Goal: Information Seeking & Learning: Learn about a topic

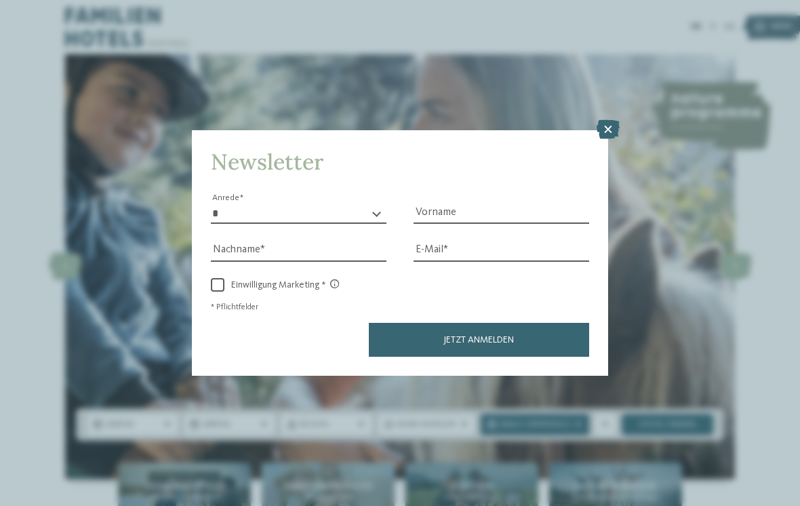
click at [608, 120] on icon at bounding box center [607, 129] width 23 height 19
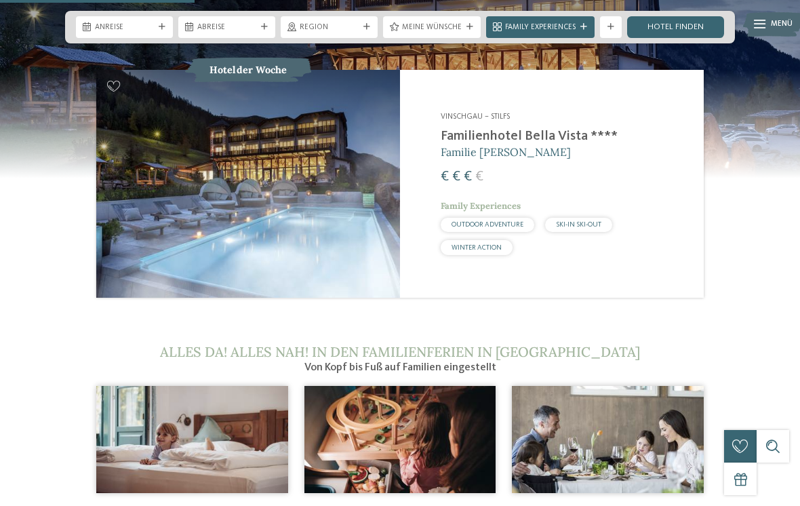
scroll to position [1176, 0]
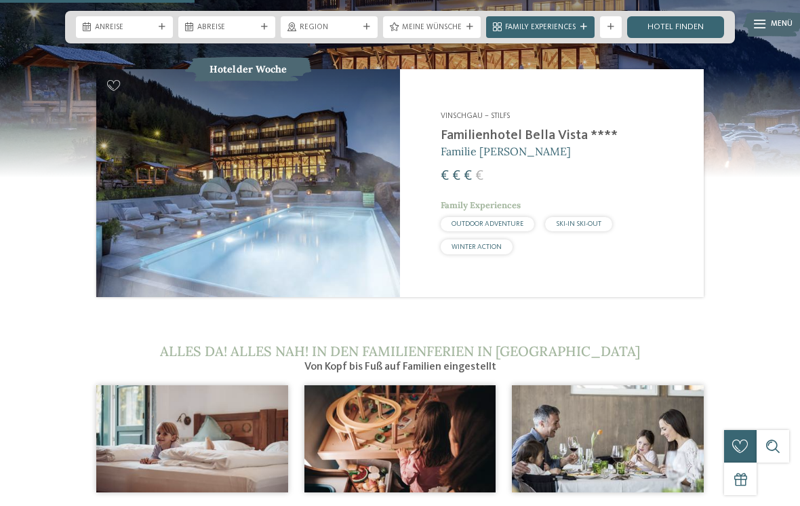
click at [492, 144] on span "Familie [PERSON_NAME]" at bounding box center [506, 151] width 130 height 14
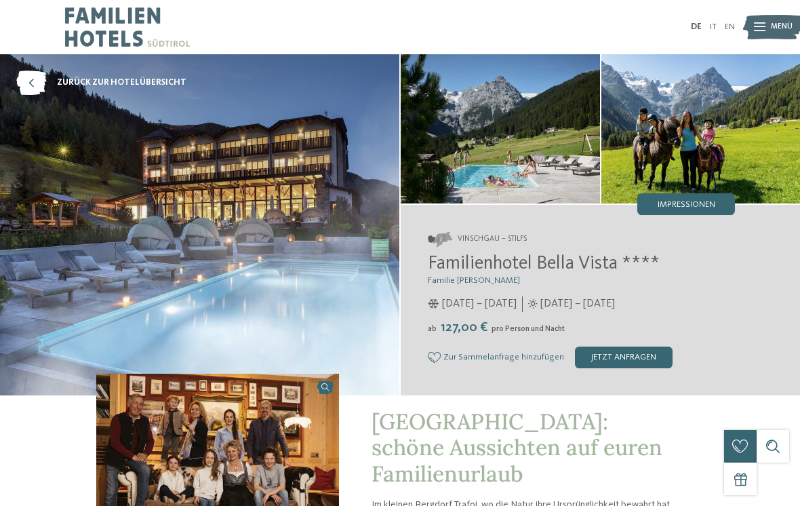
click at [751, 24] on img at bounding box center [773, 27] width 60 height 30
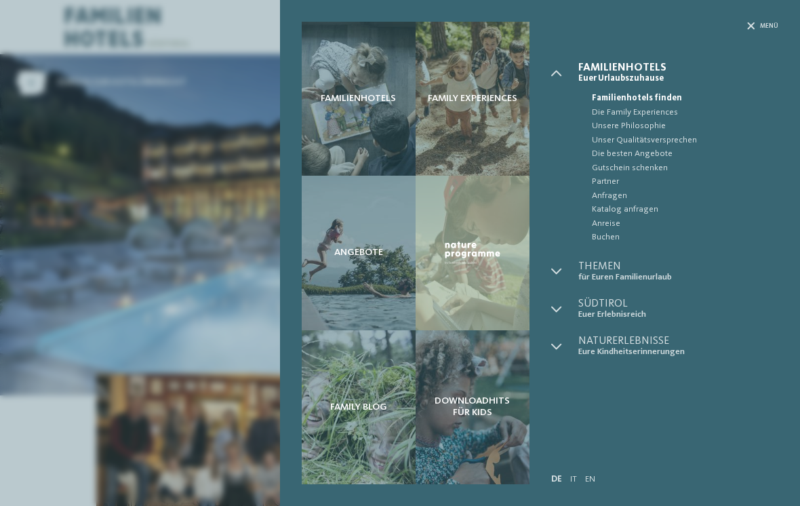
click at [739, 35] on div "Menü" at bounding box center [665, 42] width 228 height 41
click at [749, 26] on icon at bounding box center [750, 25] width 7 height 7
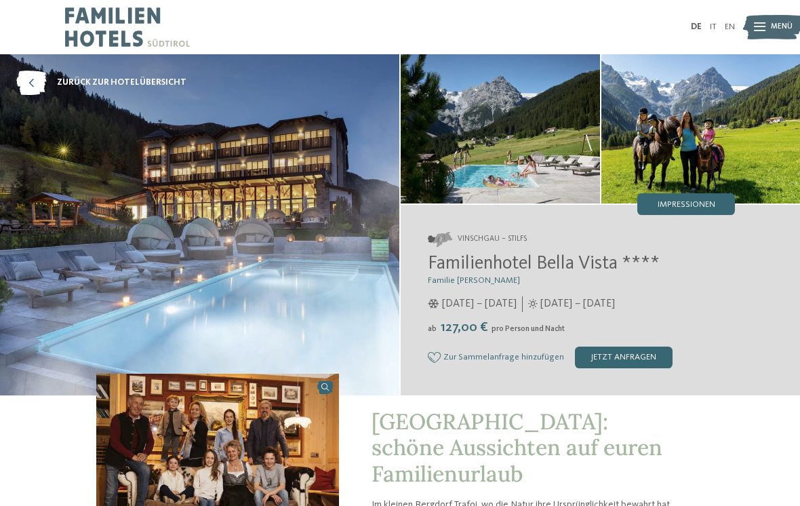
click at [756, 0] on div "Familienhotels Family Experiences Angebote" at bounding box center [400, 0] width 800 height 0
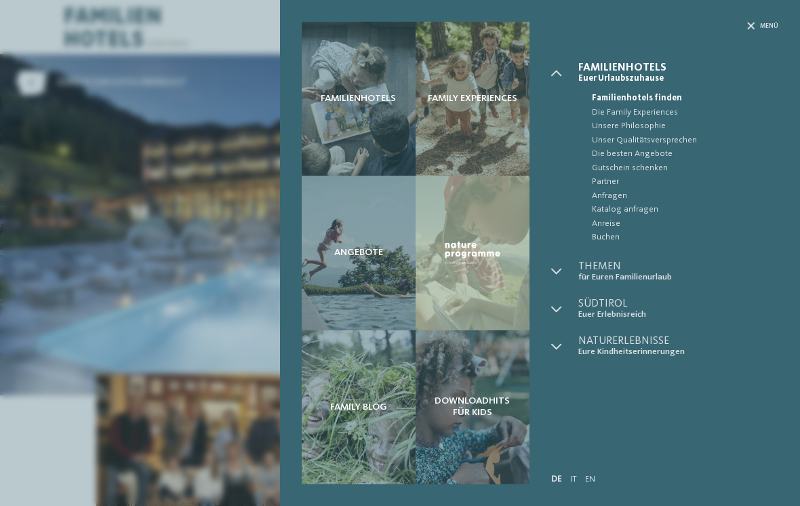
click at [747, 25] on icon at bounding box center [750, 25] width 7 height 7
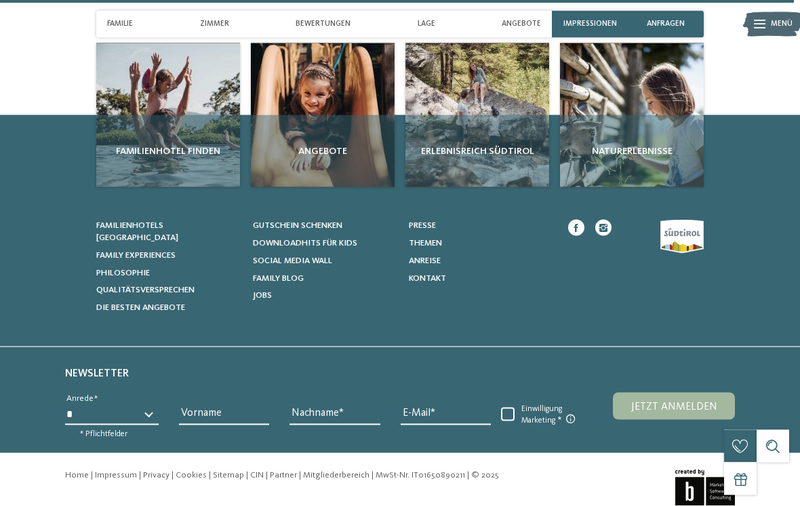
scroll to position [3388, 0]
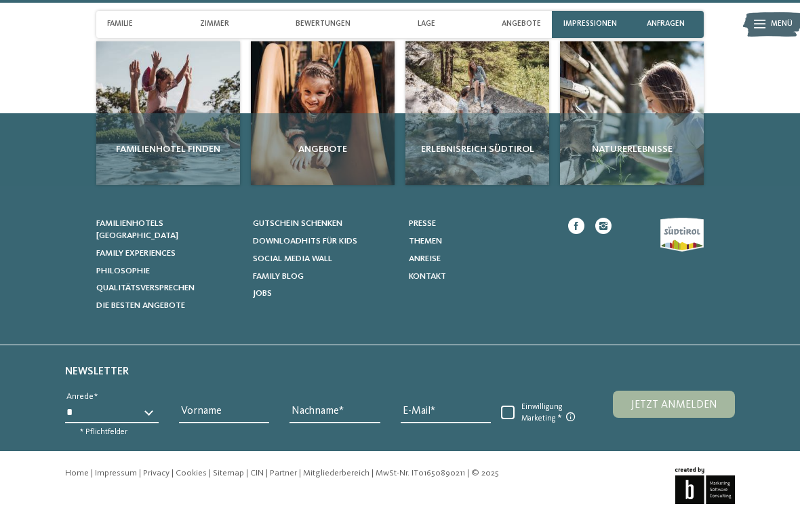
click at [193, 129] on div "Familienhotel finden" at bounding box center [168, 149] width 144 height 72
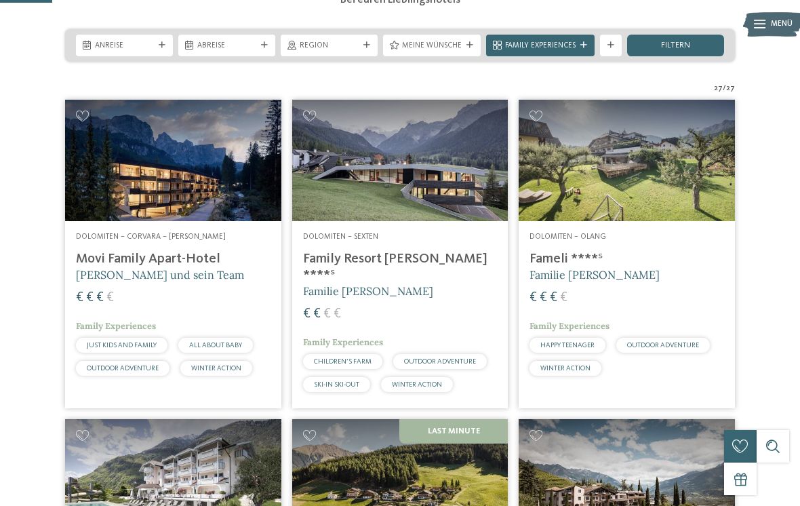
scroll to position [223, 0]
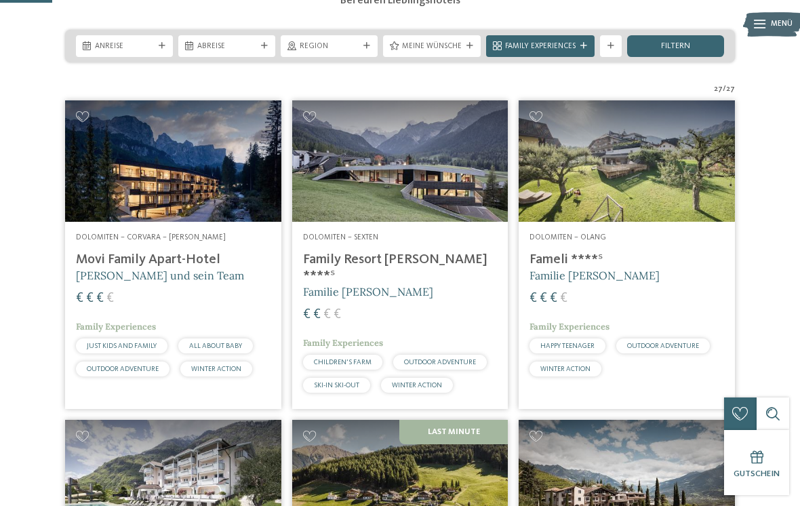
click at [357, 294] on span "Familie [PERSON_NAME]" at bounding box center [368, 292] width 130 height 14
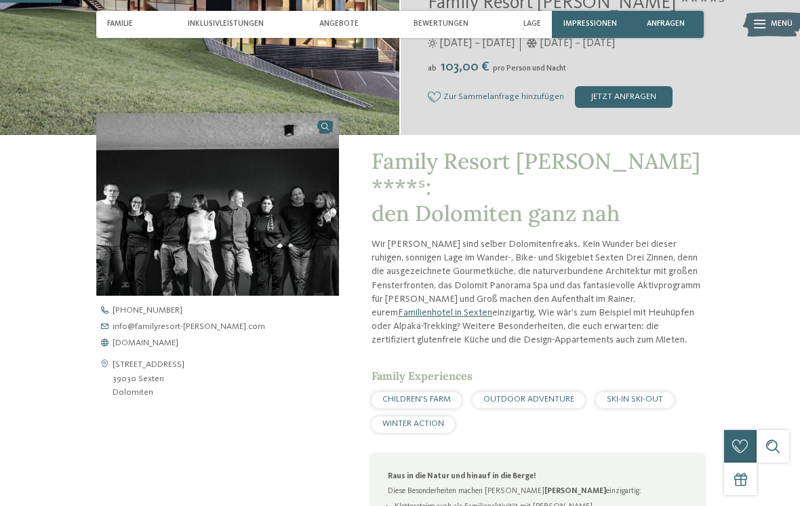
scroll to position [262, 0]
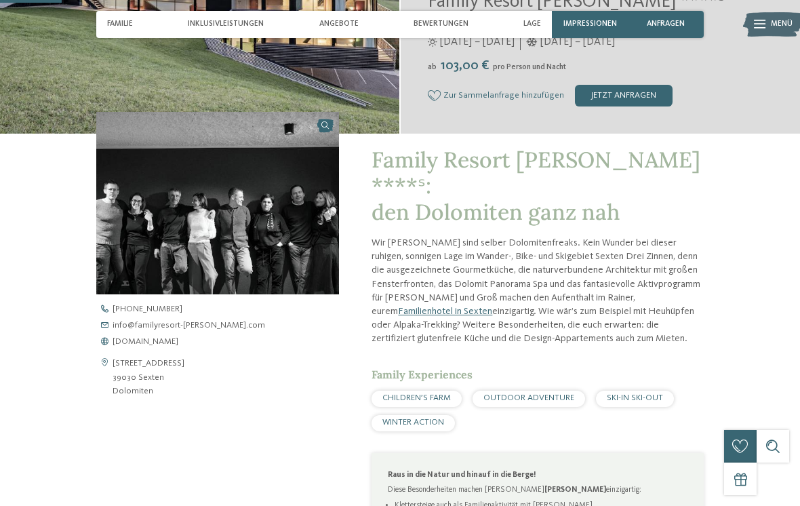
click at [285, 264] on img at bounding box center [217, 203] width 243 height 182
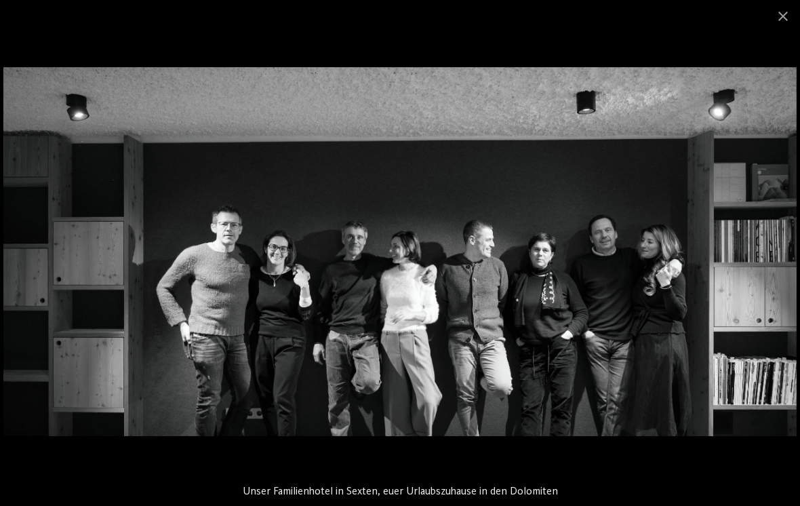
scroll to position [0, 0]
click at [792, 21] on span at bounding box center [783, 16] width 34 height 32
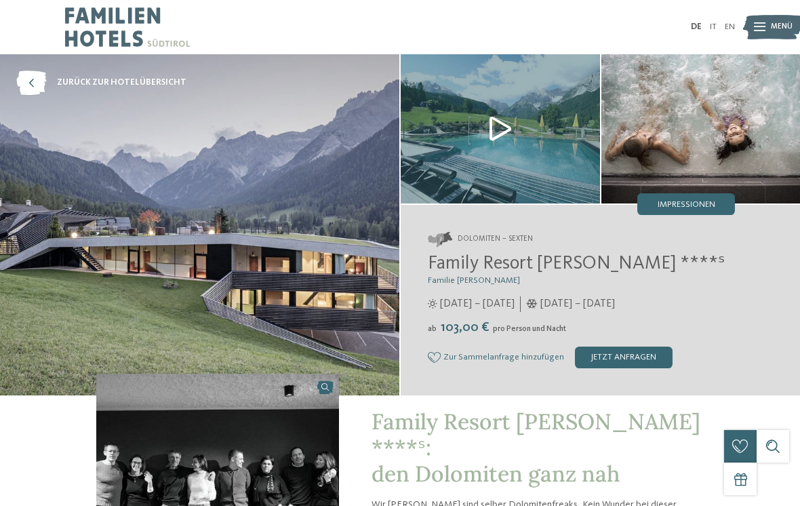
click at [500, 138] on img at bounding box center [500, 128] width 199 height 149
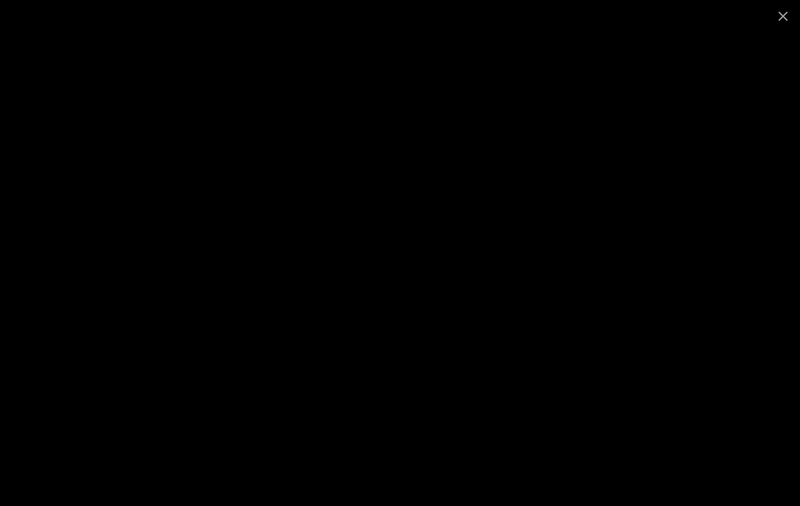
click at [777, 26] on span at bounding box center [783, 16] width 34 height 32
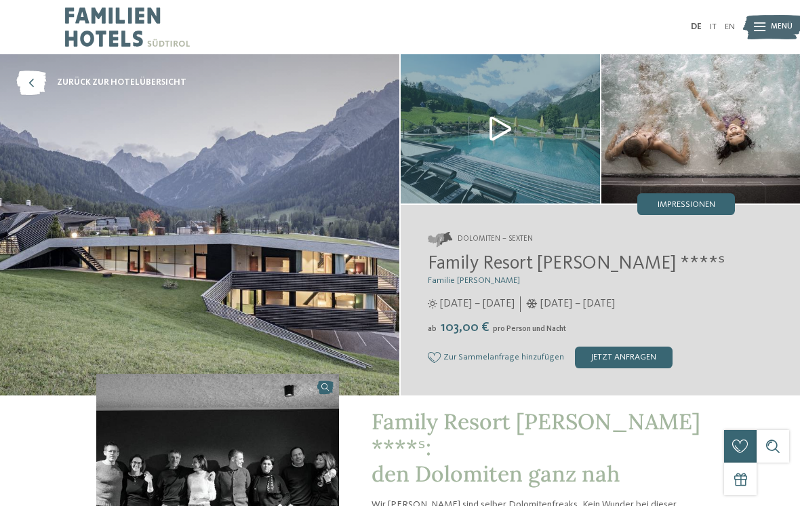
click at [752, 28] on img at bounding box center [773, 27] width 60 height 30
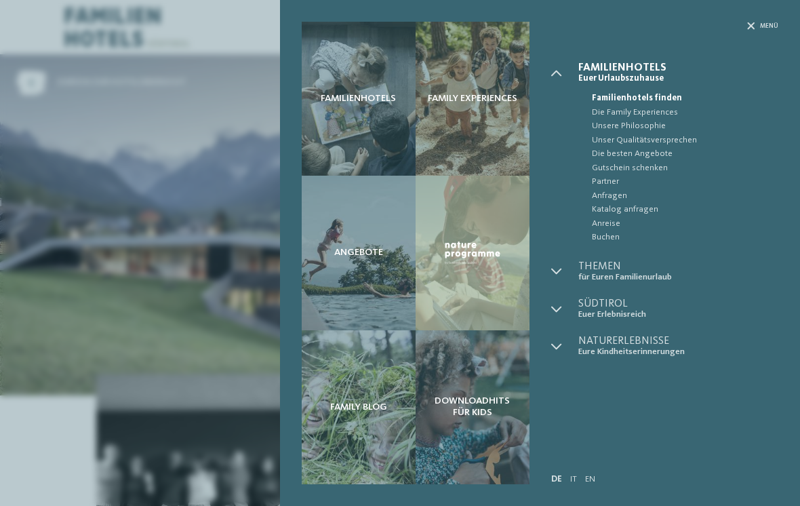
click at [231, 310] on div "Familienhotels Family Experiences Angebote" at bounding box center [400, 253] width 800 height 506
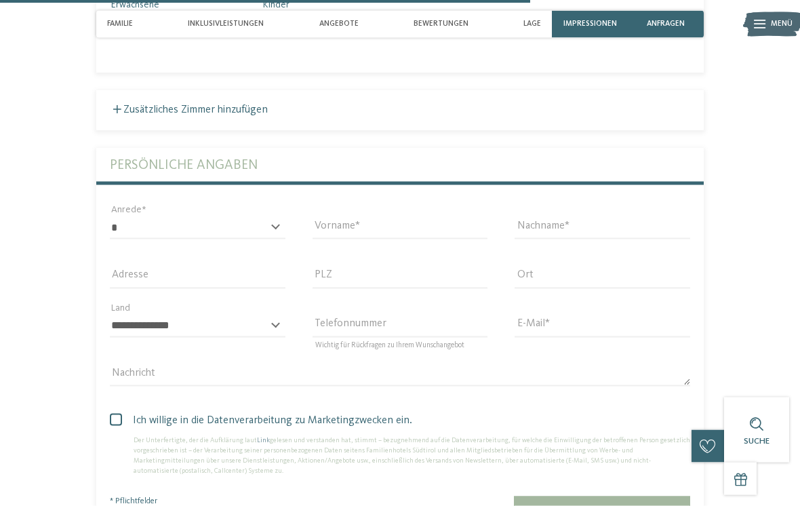
scroll to position [2254, 0]
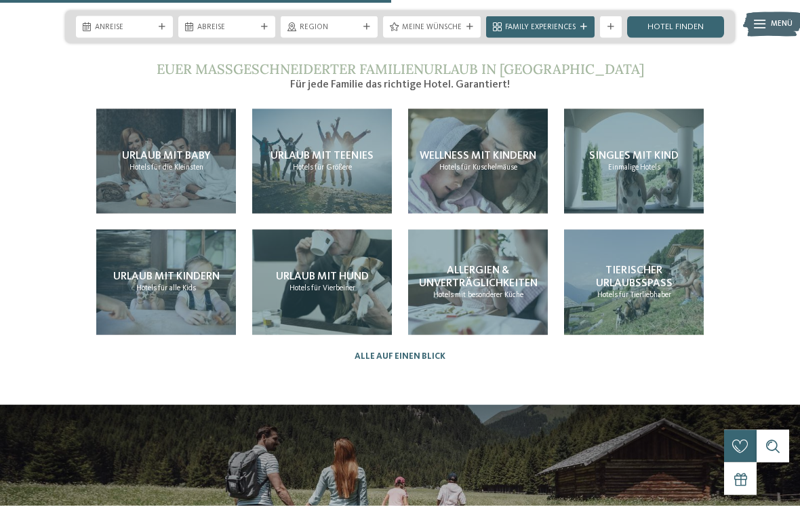
scroll to position [2354, 0]
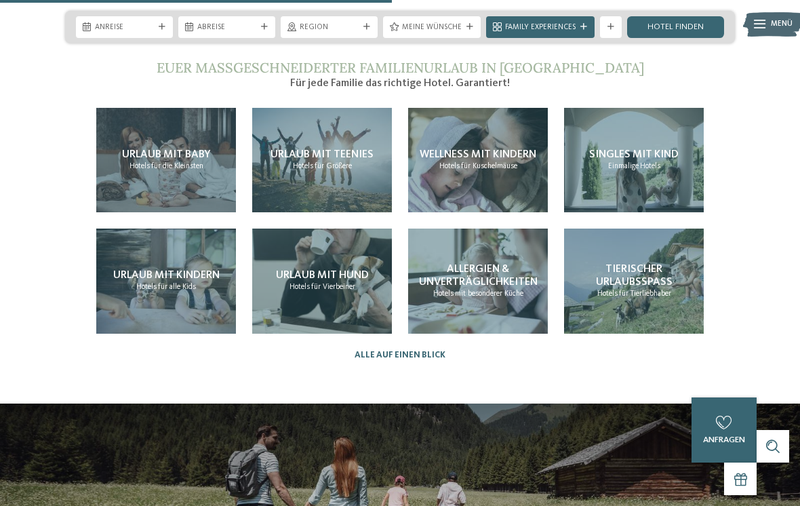
click at [333, 148] on div "Urlaub mit Teenies Hotels für Größere" at bounding box center [322, 160] width 140 height 105
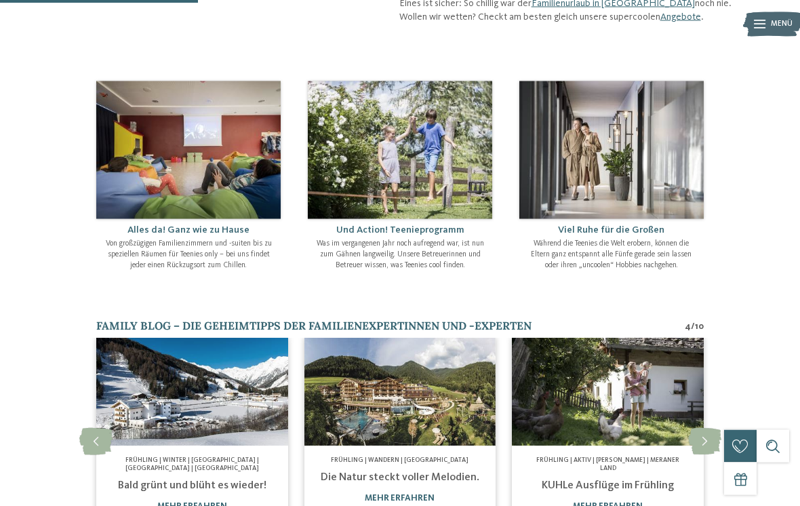
scroll to position [417, 0]
click at [246, 182] on img at bounding box center [188, 150] width 184 height 138
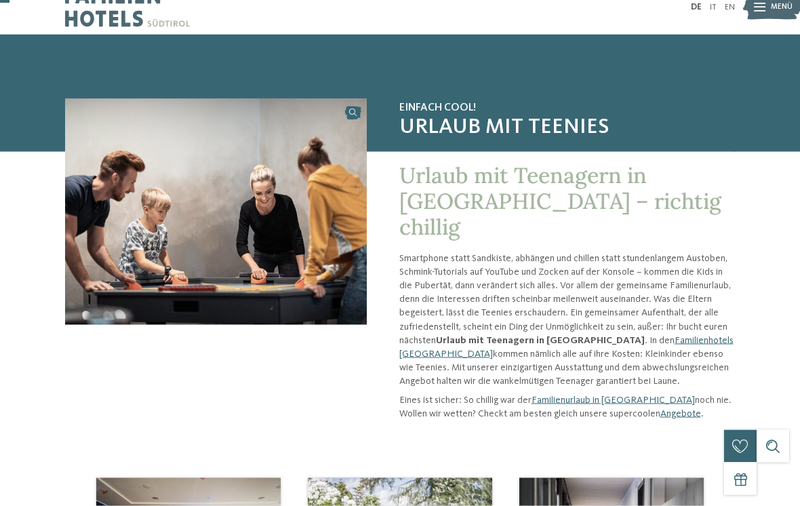
scroll to position [1, 0]
